Goal: Check status: Check status

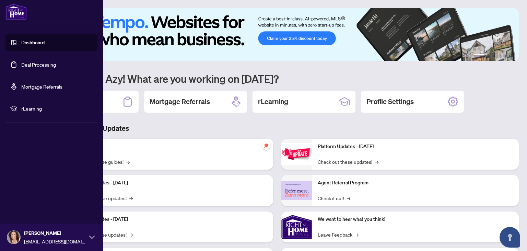
click at [21, 61] on link "Deal Processing" at bounding box center [38, 64] width 35 height 6
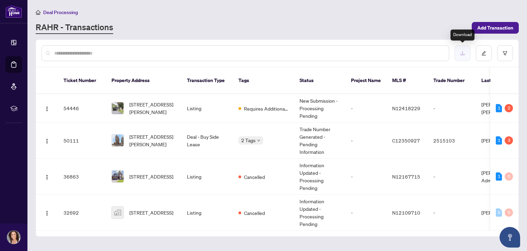
click at [463, 50] on button "button" at bounding box center [463, 53] width 16 height 16
click at [512, 104] on div "2" at bounding box center [509, 108] width 8 height 8
click at [388, 109] on td "N12418229" at bounding box center [407, 108] width 41 height 28
